Goal: Navigation & Orientation: Find specific page/section

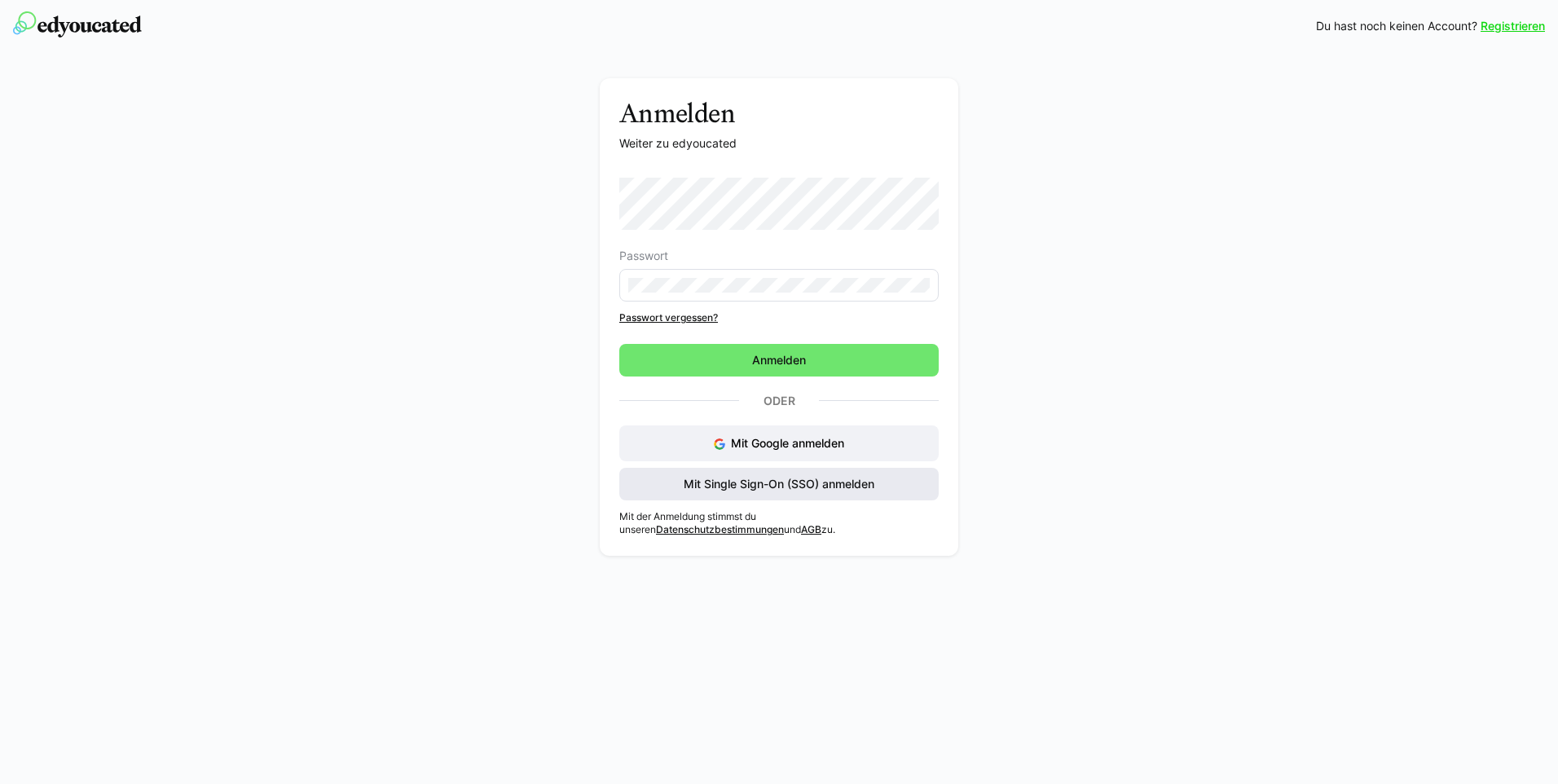
click at [806, 485] on span "Mit Single Sign-On (SSO) anmelden" at bounding box center [779, 484] width 195 height 16
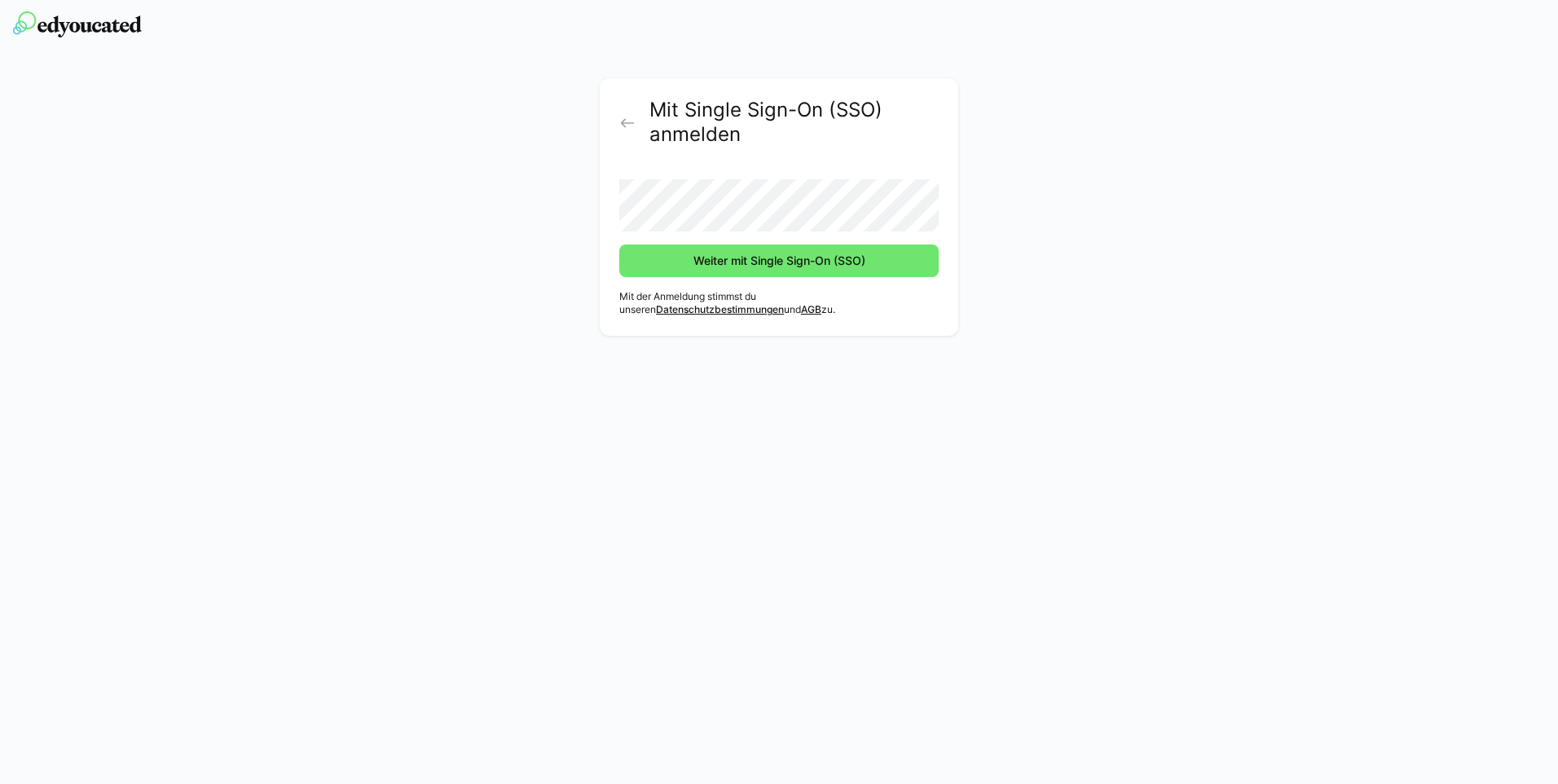
click at [619, 245] on button "Weiter mit Single Sign-On (SSO)" at bounding box center [779, 261] width 320 height 33
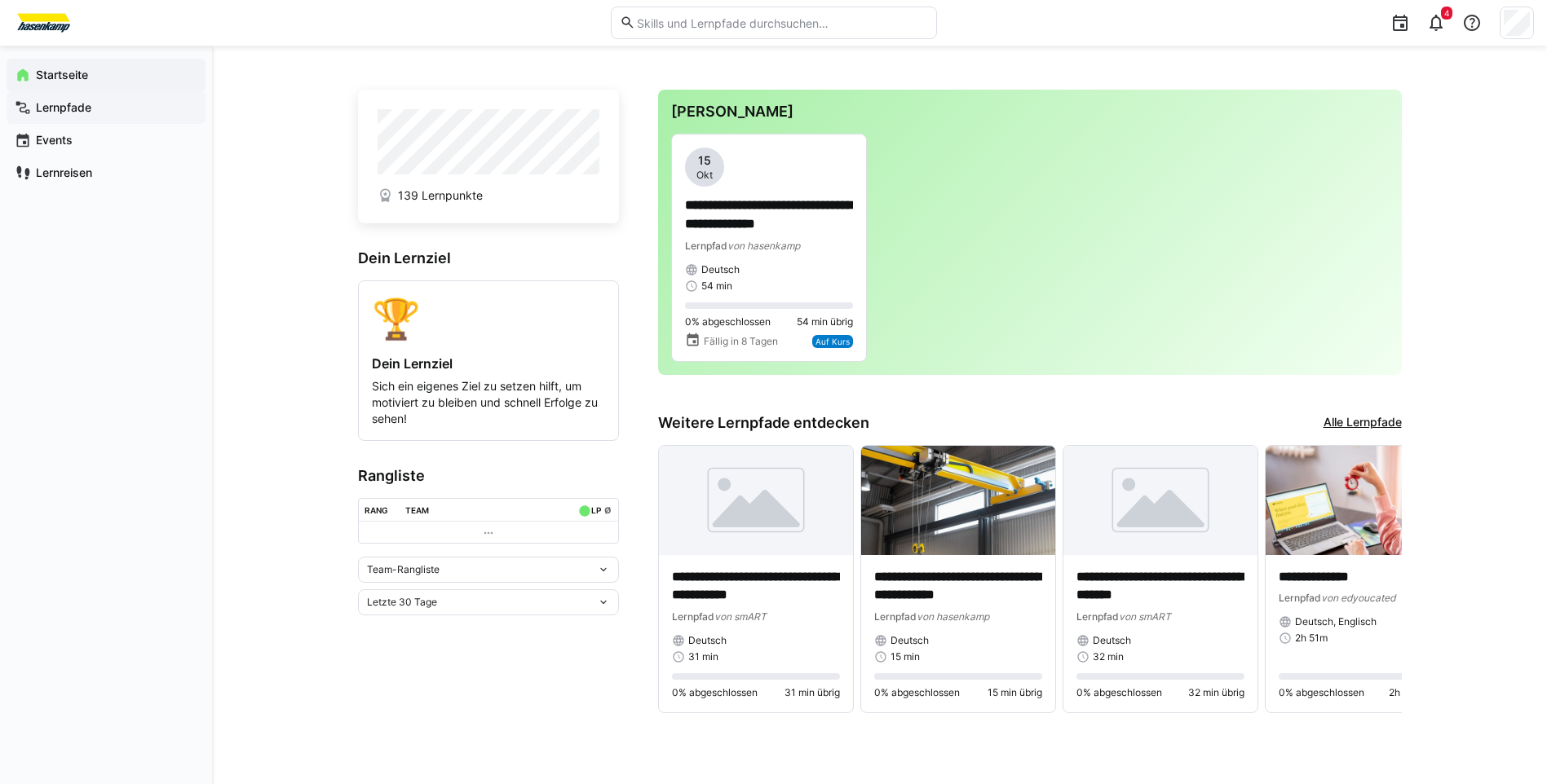
click at [0, 0] on app-navigation-label "Lernpfade" at bounding box center [0, 0] width 0 height 0
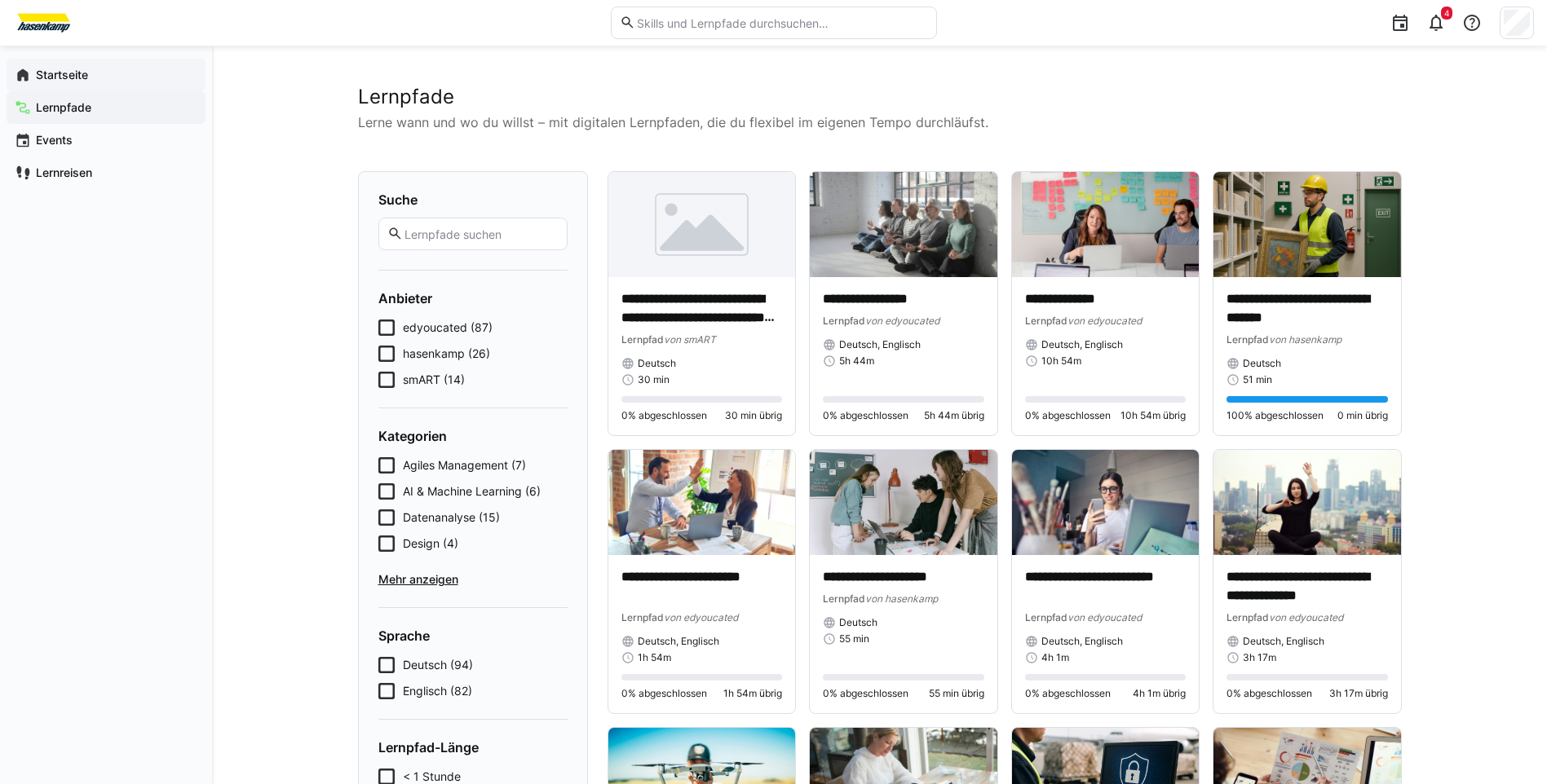
drag, startPoint x: 65, startPoint y: 73, endPoint x: 77, endPoint y: 72, distance: 12.0
click at [0, 0] on app-navigation-label "Startseite" at bounding box center [0, 0] width 0 height 0
